Goal: Transaction & Acquisition: Purchase product/service

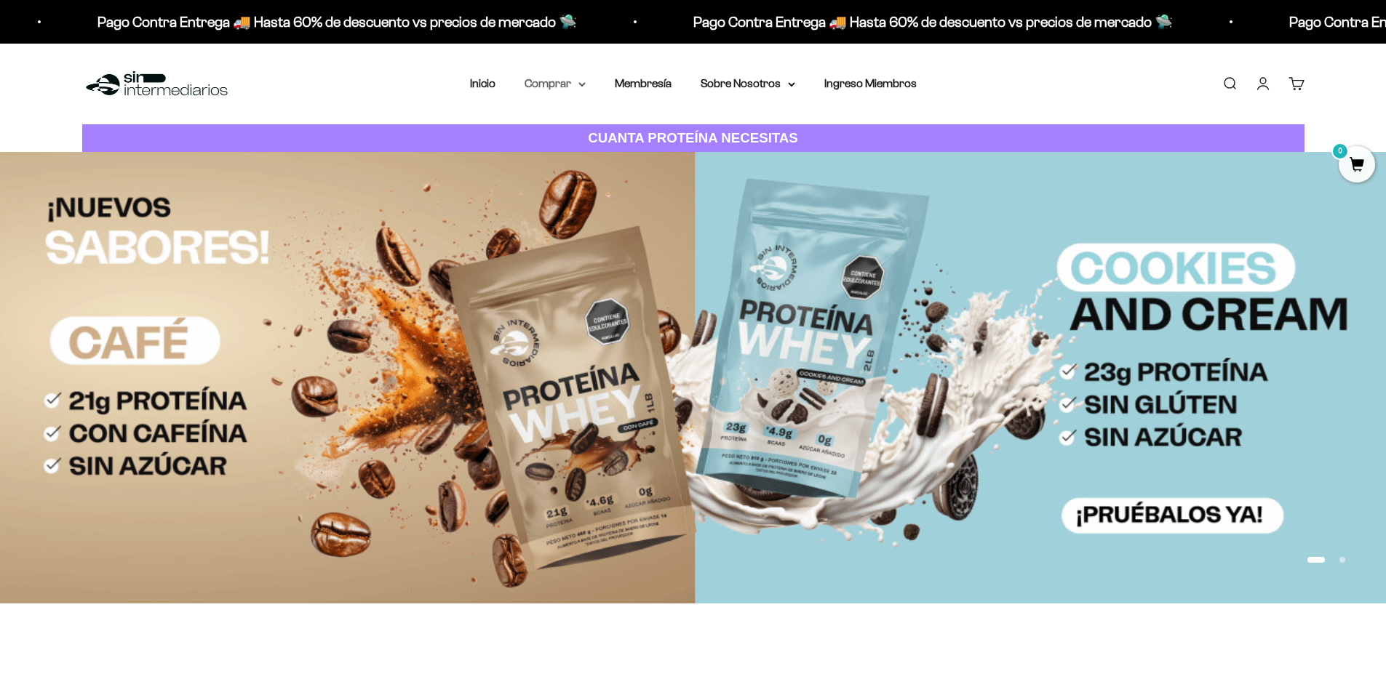
click at [549, 80] on summary "Comprar" at bounding box center [554, 83] width 61 height 19
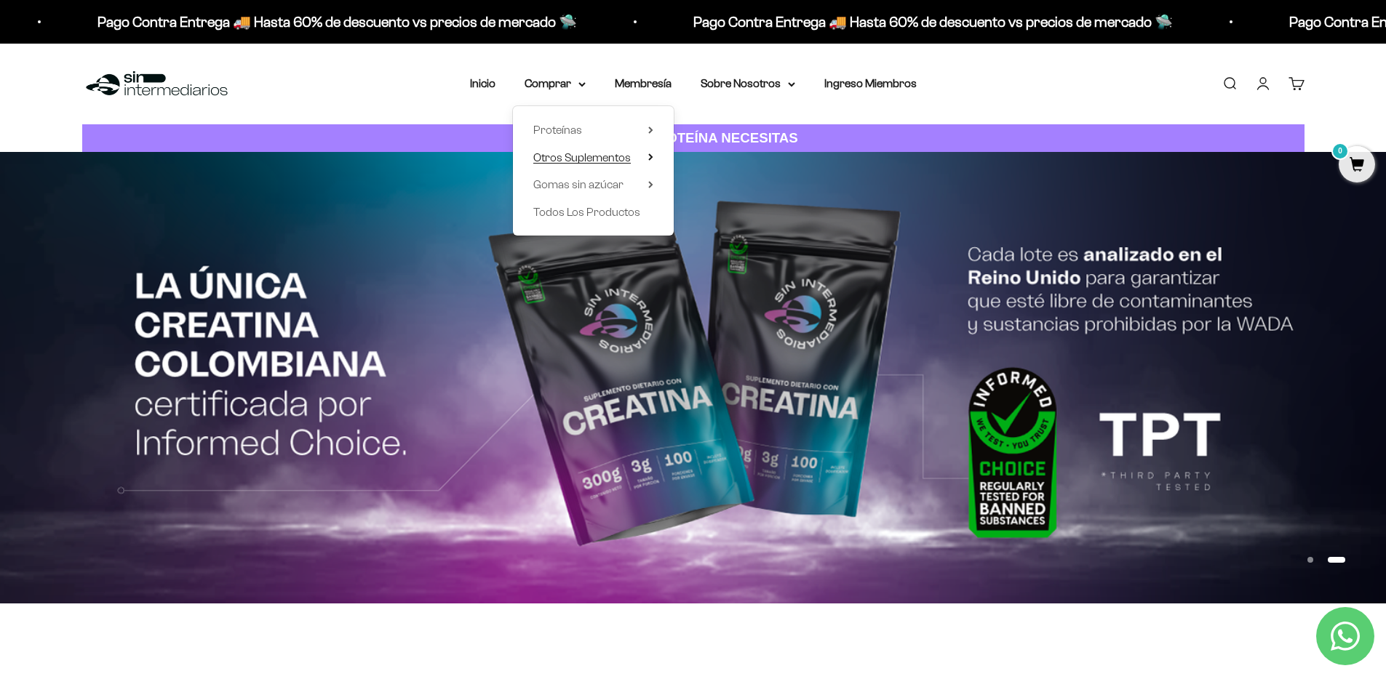
click at [648, 159] on icon at bounding box center [650, 156] width 5 height 7
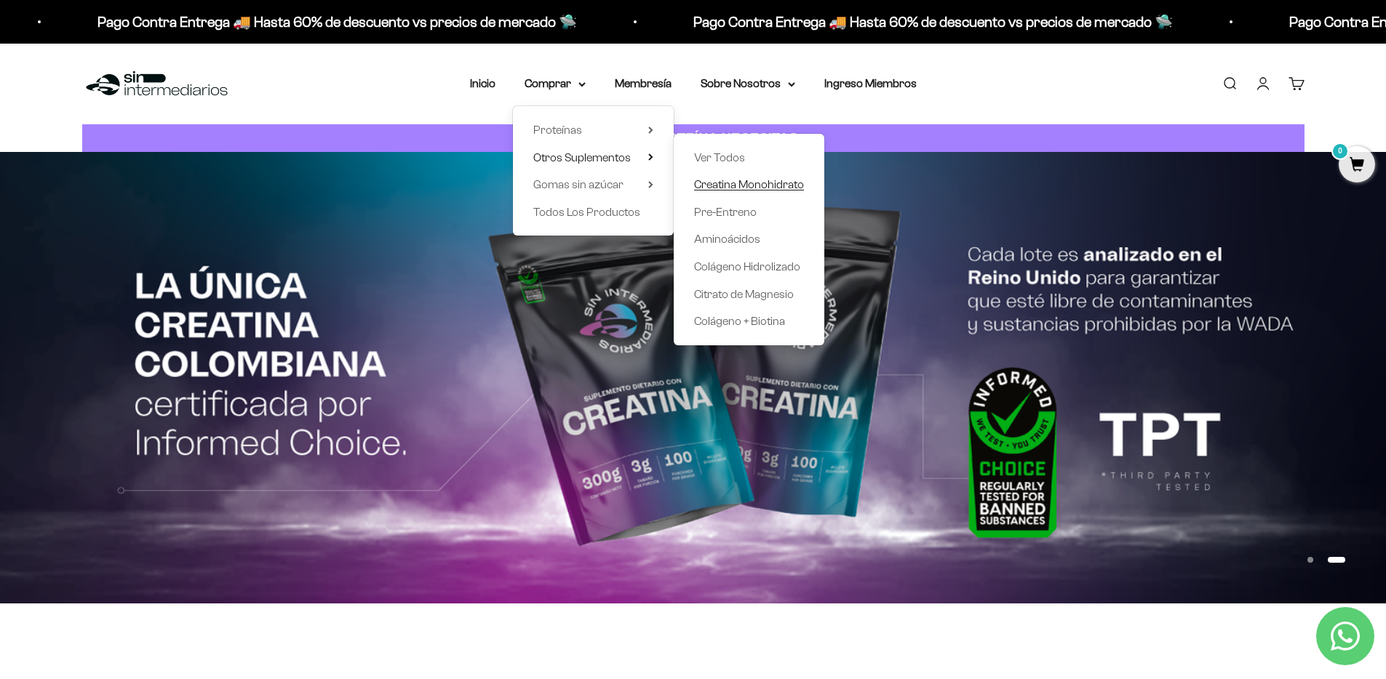
click at [719, 183] on span "Creatina Monohidrato" at bounding box center [749, 184] width 110 height 12
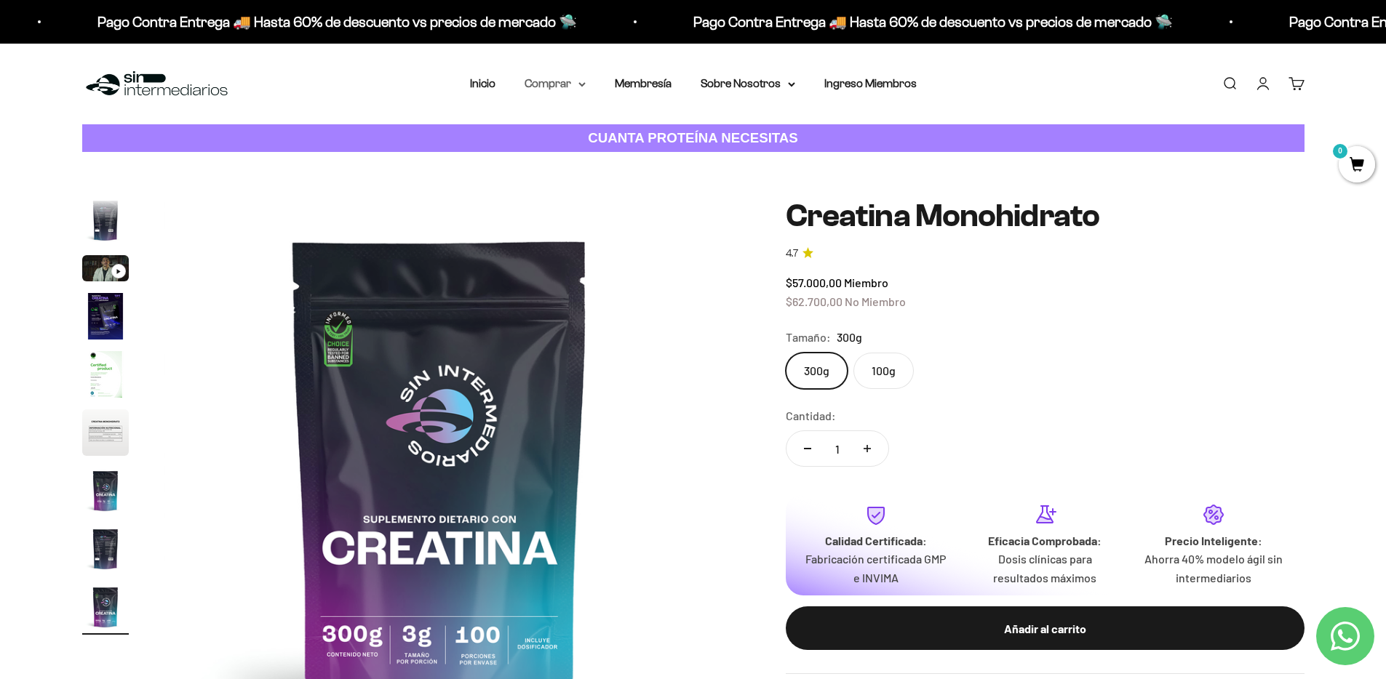
click at [557, 87] on summary "Comprar" at bounding box center [554, 83] width 61 height 19
click at [648, 129] on icon at bounding box center [650, 130] width 5 height 7
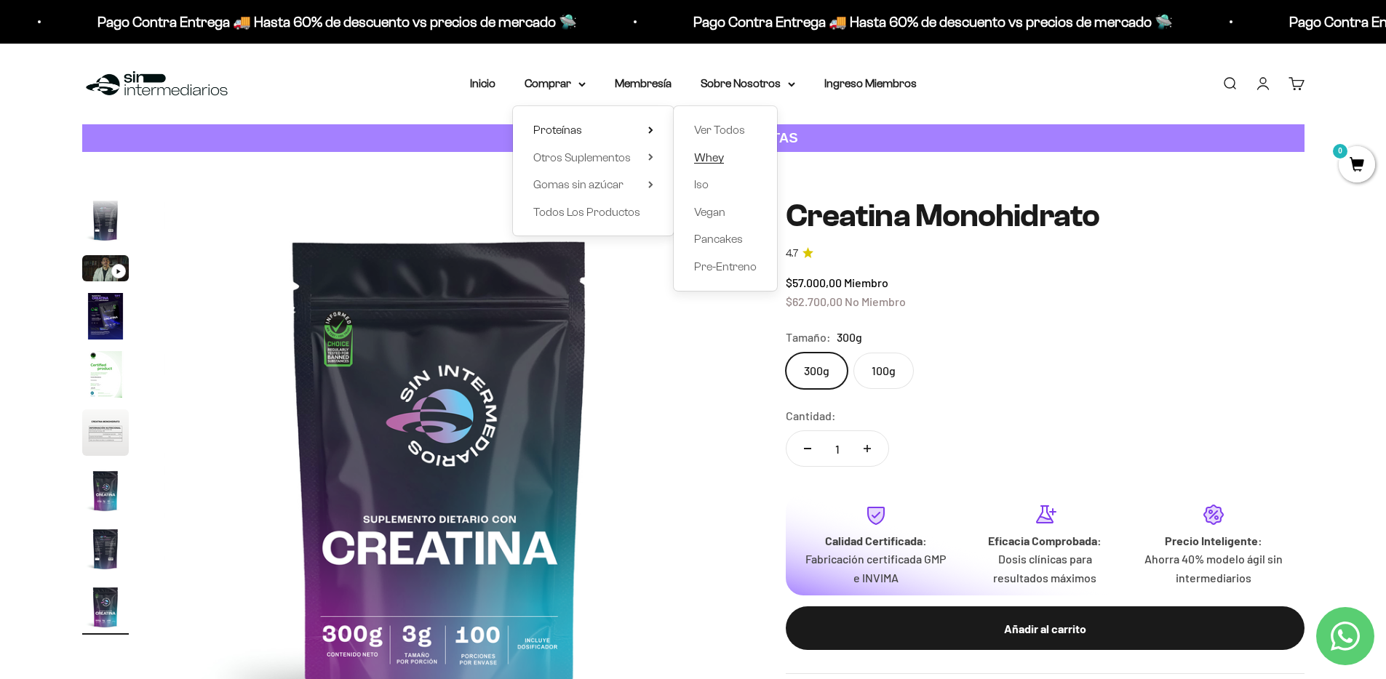
click at [714, 160] on span "Whey" at bounding box center [709, 157] width 30 height 12
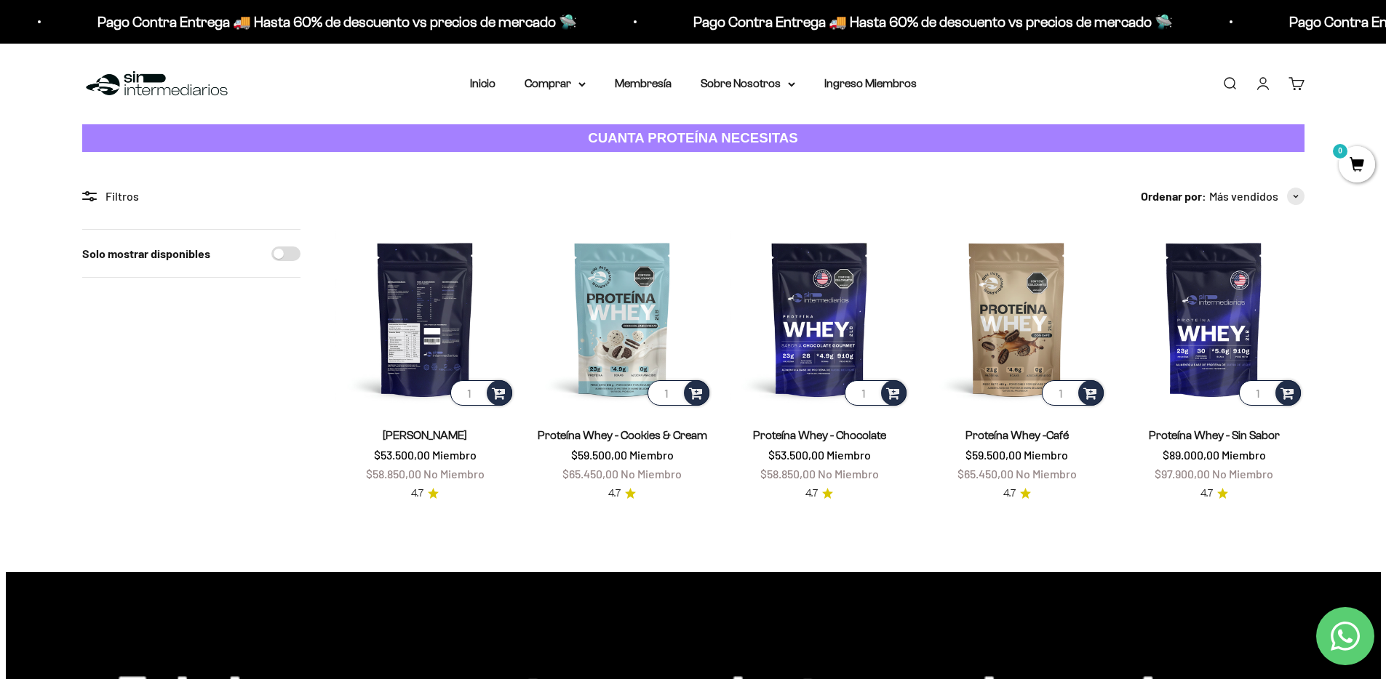
click at [408, 324] on img at bounding box center [425, 319] width 180 height 180
click at [432, 326] on img at bounding box center [425, 319] width 180 height 180
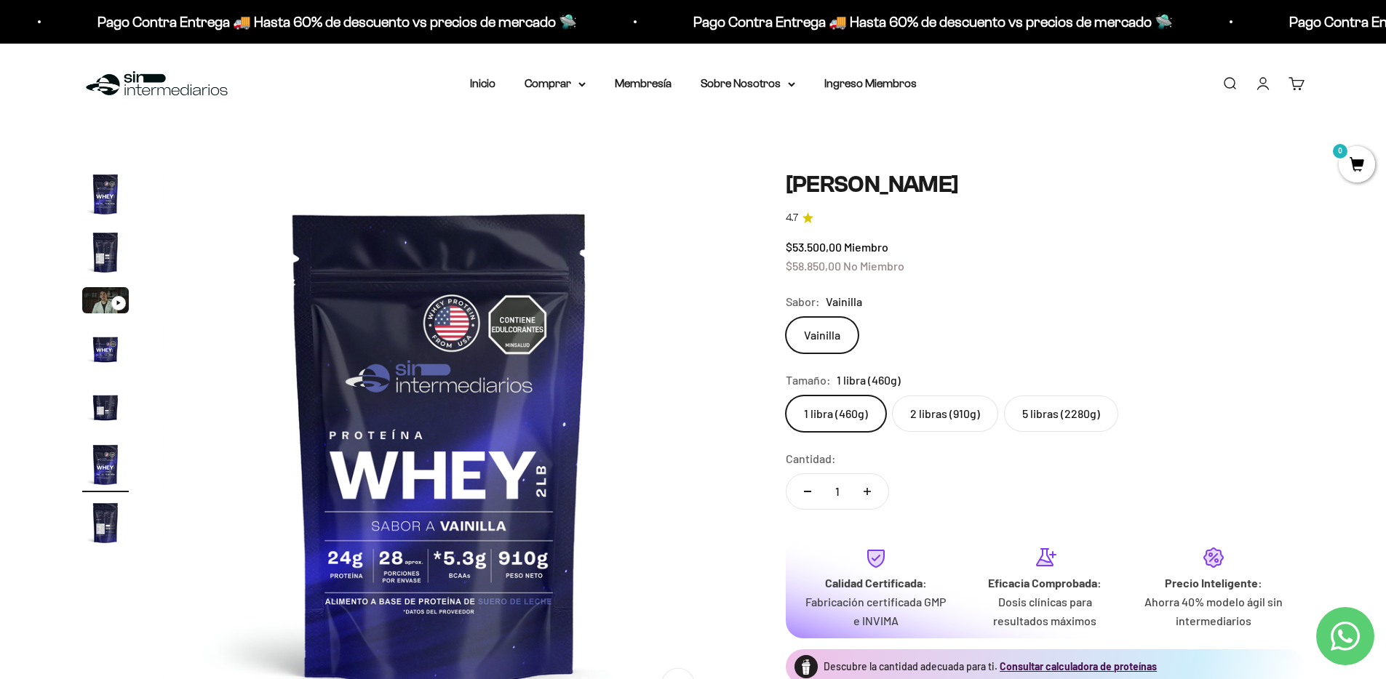
scroll to position [0, 2848]
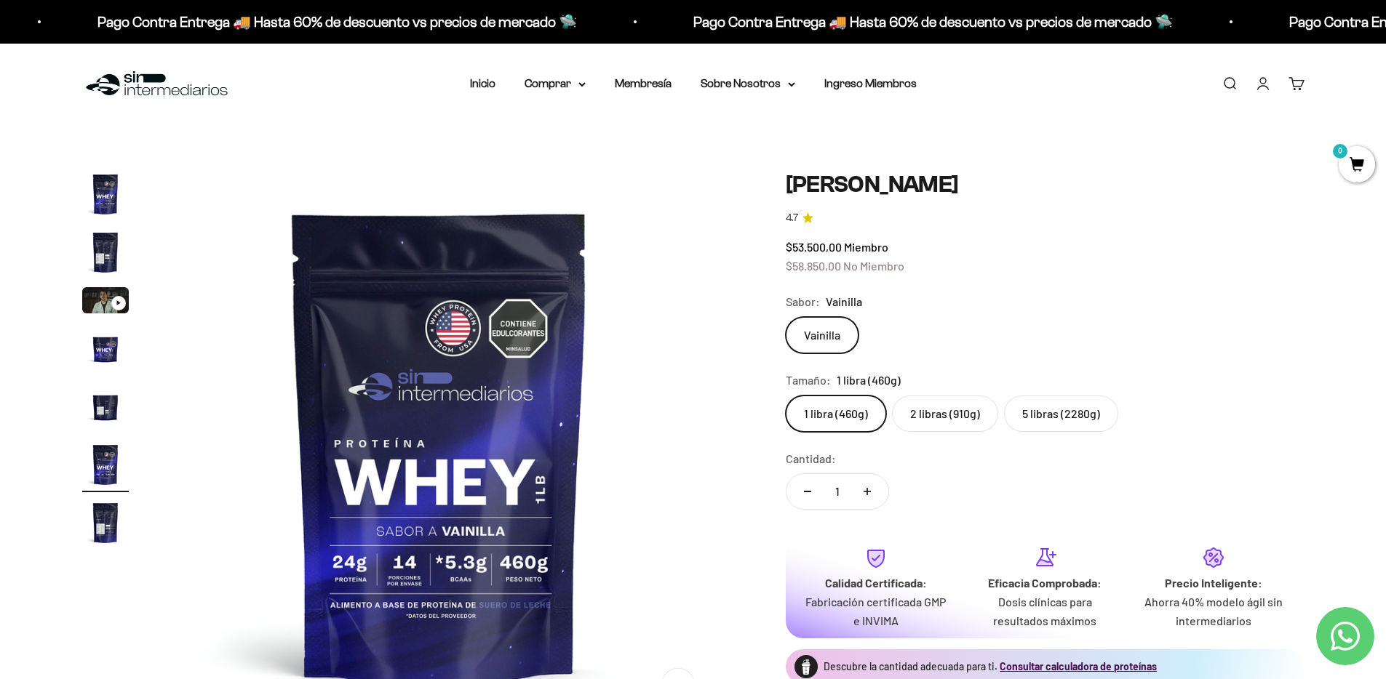
click at [1066, 419] on label "5 libras (2280g)" at bounding box center [1061, 414] width 114 height 36
click at [786, 396] on input "5 libras (2280g)" at bounding box center [785, 395] width 1 height 1
